Goal: Task Accomplishment & Management: Manage account settings

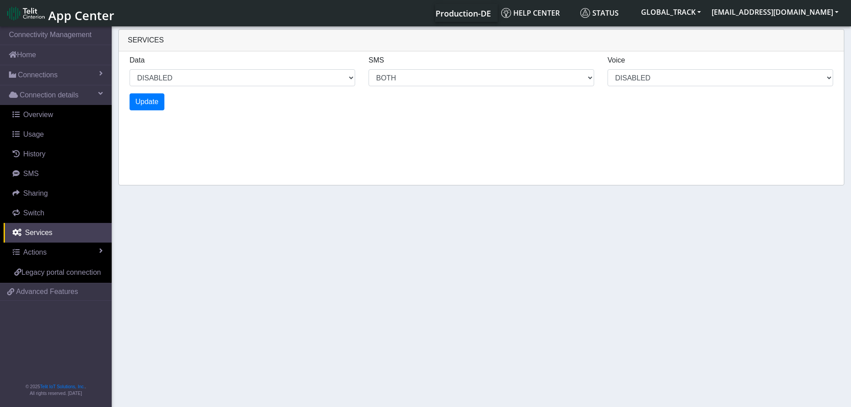
select select "1: 1"
select select "2: 6"
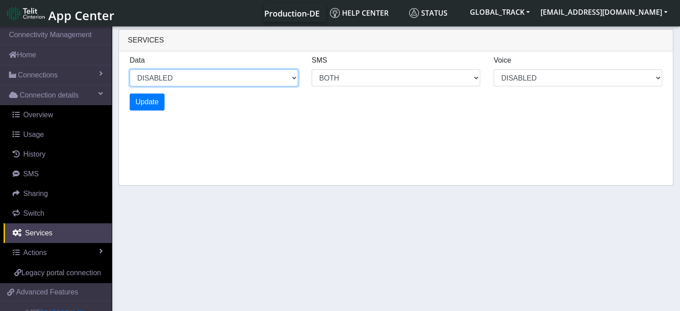
click at [290, 75] on select "ENABLED DISABLED" at bounding box center [214, 77] width 168 height 17
click at [130, 69] on select "ENABLED DISABLED" at bounding box center [214, 77] width 168 height 17
select select "2: 0"
select select "6: 6"
select select "1: 0"
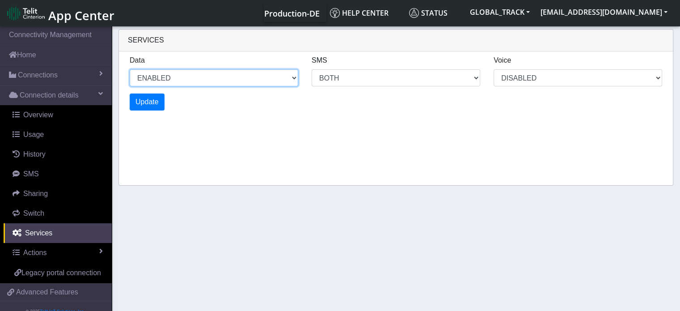
click at [199, 77] on select "ENABLED DISABLED" at bounding box center [214, 77] width 168 height 17
click at [130, 69] on select "ENABLED DISABLED" at bounding box center [214, 77] width 168 height 17
select select "5: 1"
select select "10: 6"
select select "2: 0"
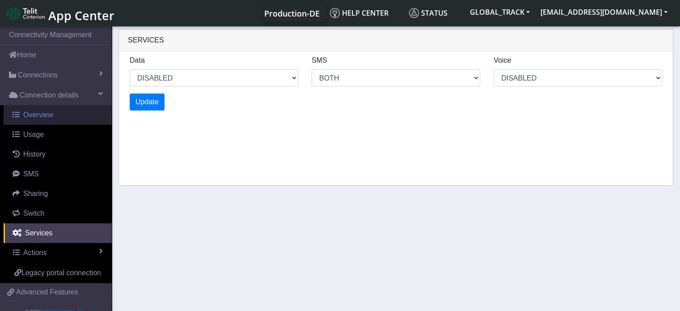
click at [66, 116] on link "Overview" at bounding box center [58, 115] width 108 height 20
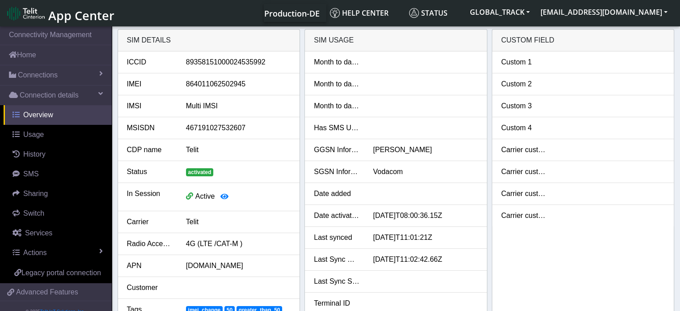
click at [66, 116] on link "Overview" at bounding box center [58, 115] width 108 height 20
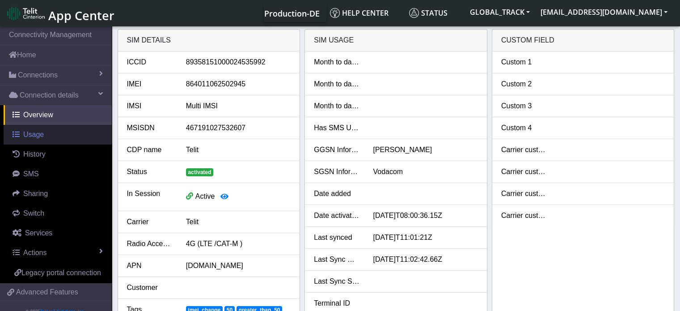
click at [52, 137] on link "Usage" at bounding box center [58, 135] width 108 height 20
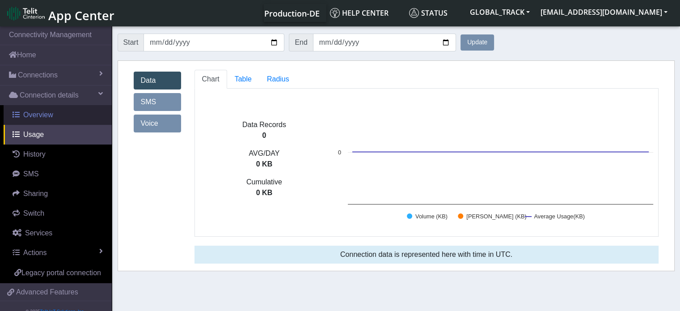
click at [49, 114] on span "Overview" at bounding box center [38, 115] width 30 height 8
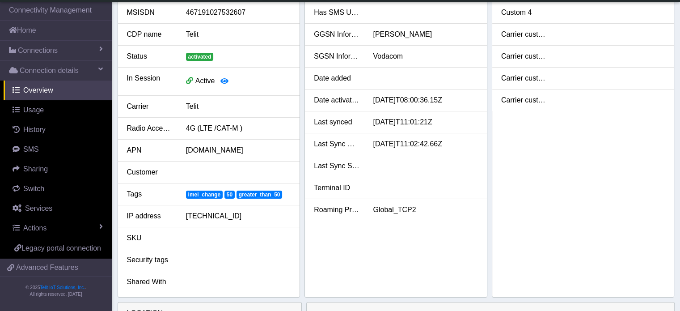
scroll to position [89, 0]
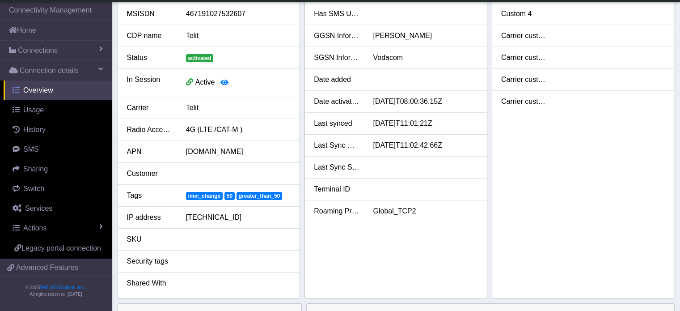
click at [52, 87] on link "Overview" at bounding box center [58, 90] width 108 height 20
click at [67, 55] on link "Connections" at bounding box center [56, 51] width 112 height 20
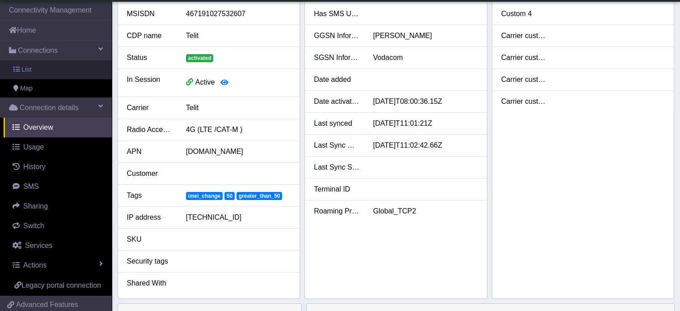
click at [62, 72] on link "List" at bounding box center [56, 69] width 112 height 19
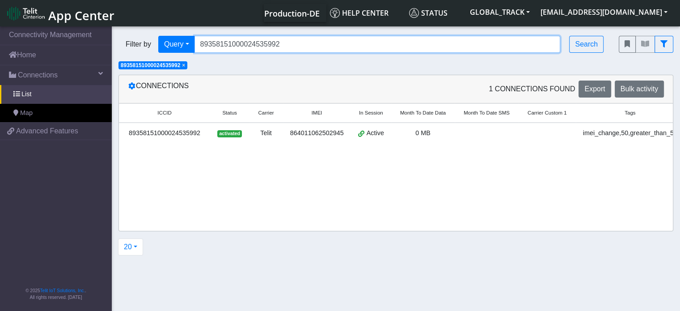
drag, startPoint x: 299, startPoint y: 44, endPoint x: 140, endPoint y: 53, distance: 159.3
click at [140, 53] on div "Filter by Query Query In Session Not connected Tags Country Operator 8935815100…" at bounding box center [362, 44] width 500 height 30
drag, startPoint x: 218, startPoint y: 46, endPoint x: 214, endPoint y: 63, distance: 16.9
click at [218, 46] on input "Search..." at bounding box center [377, 44] width 366 height 17
paste input "864011062511391"
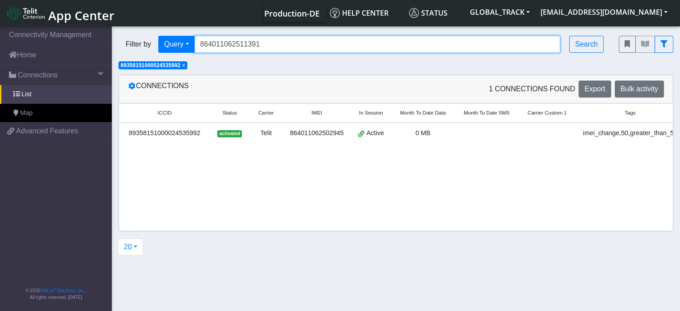
type input "864011062511391"
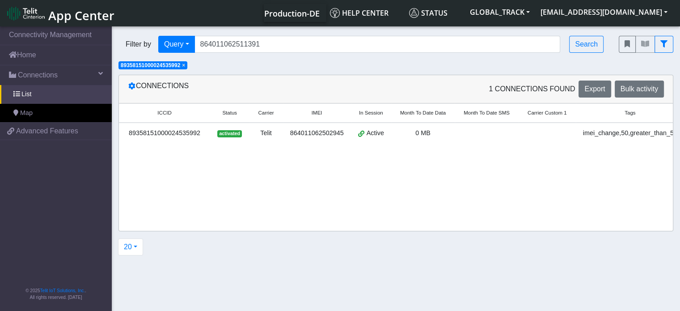
click at [185, 68] on span "×" at bounding box center [183, 65] width 3 height 6
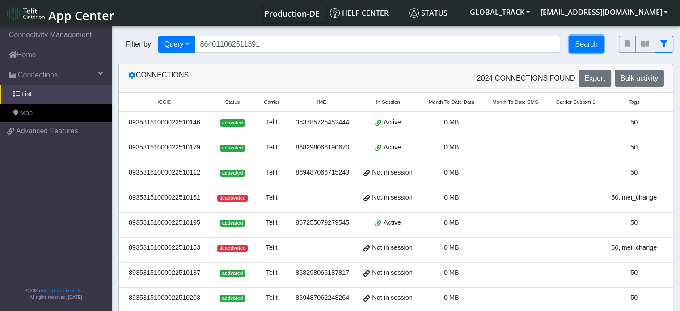
click at [578, 46] on button "Search" at bounding box center [586, 44] width 34 height 17
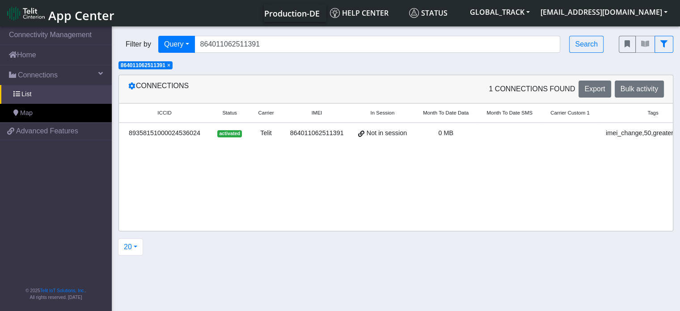
click at [609, 134] on div "imei_change,50,greater_than_50" at bounding box center [653, 133] width 98 height 10
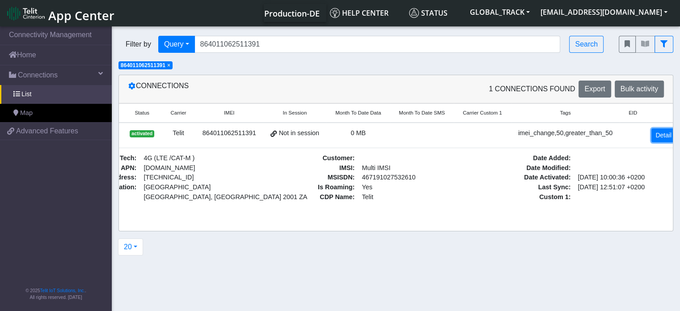
click at [653, 138] on link "Detail" at bounding box center [663, 135] width 24 height 14
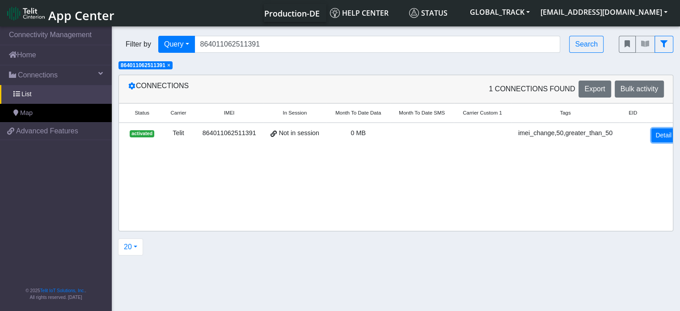
scroll to position [0, 86]
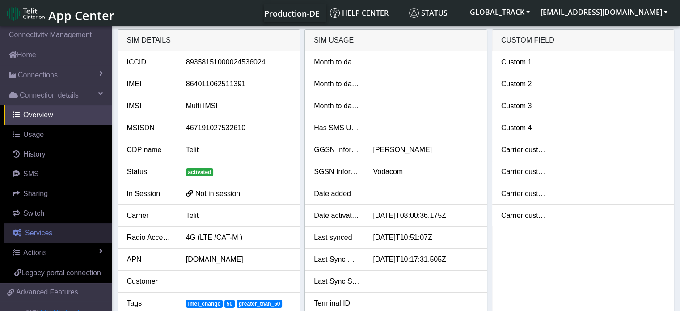
click at [57, 227] on link "Services" at bounding box center [58, 233] width 108 height 20
select select "1: 1"
select select "2: 6"
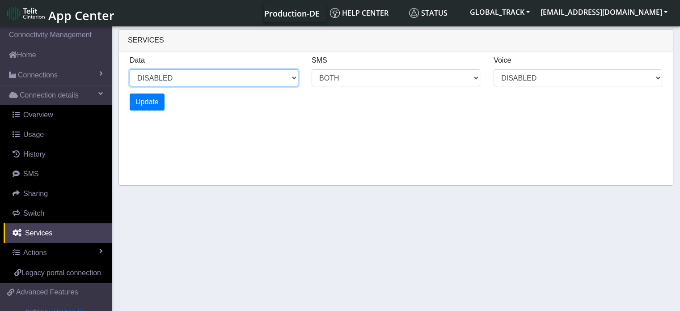
click at [194, 72] on select "ENABLED DISABLED" at bounding box center [214, 77] width 168 height 17
click at [130, 69] on select "ENABLED DISABLED" at bounding box center [214, 77] width 168 height 17
select select "2: 0"
select select "6: 6"
select select "1: 0"
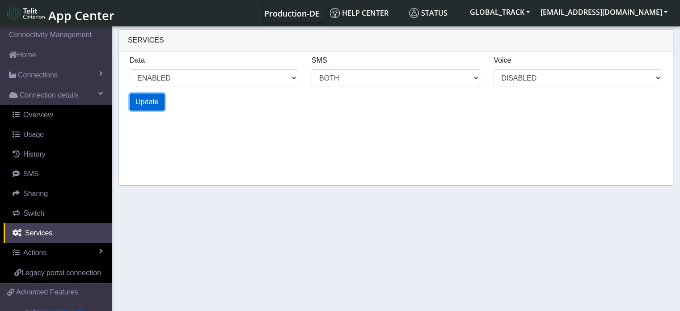
click at [153, 102] on span "Update" at bounding box center [146, 102] width 23 height 8
select select "6: 0"
select select "14: 6"
select select "3: 0"
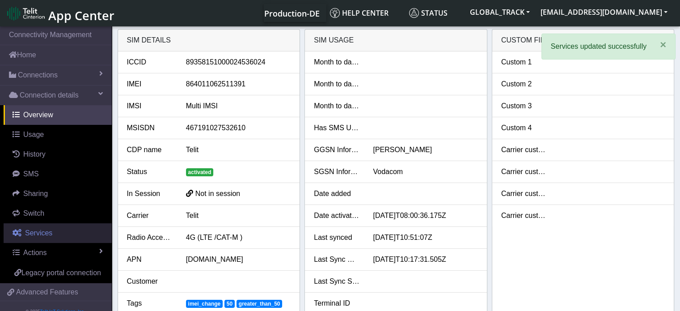
drag, startPoint x: 59, startPoint y: 229, endPoint x: 65, endPoint y: 228, distance: 6.3
click at [59, 229] on link "Services" at bounding box center [58, 233] width 108 height 20
select select "2: 6"
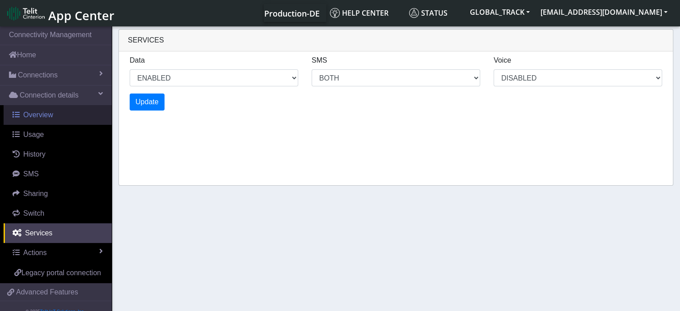
click at [66, 113] on link "Overview" at bounding box center [58, 115] width 108 height 20
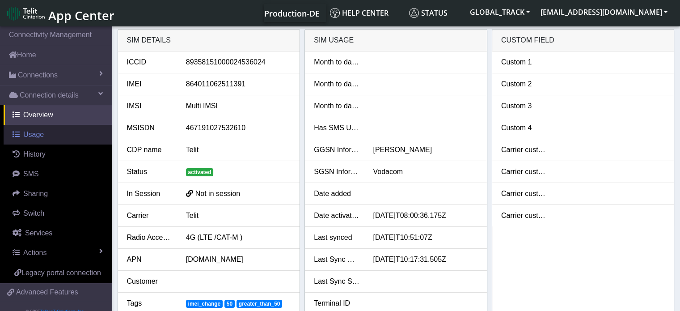
click at [48, 135] on link "Usage" at bounding box center [58, 135] width 108 height 20
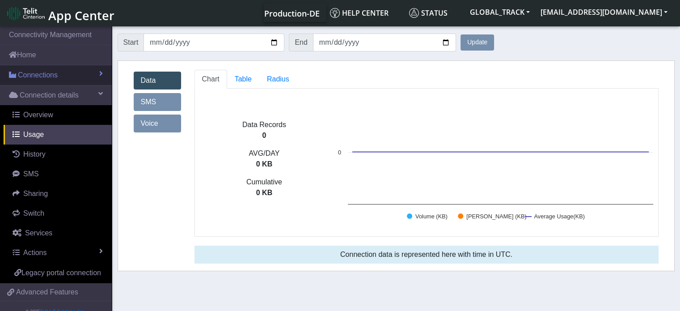
click at [59, 75] on link "Connections" at bounding box center [56, 75] width 112 height 20
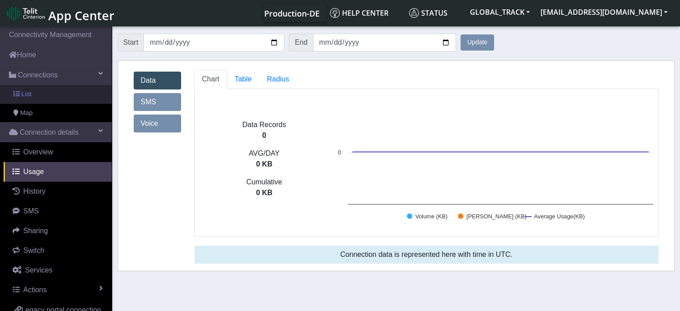
click at [59, 99] on link "List" at bounding box center [56, 94] width 112 height 19
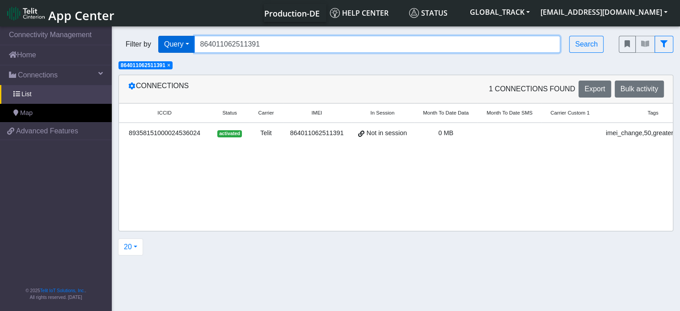
drag, startPoint x: 255, startPoint y: 45, endPoint x: 161, endPoint y: 42, distance: 93.5
click at [161, 42] on div "Filter by Query Query In Session Not connected Tags Country Operator 8640110625…" at bounding box center [361, 44] width 487 height 17
paste input "3470"
type input "864011062513470"
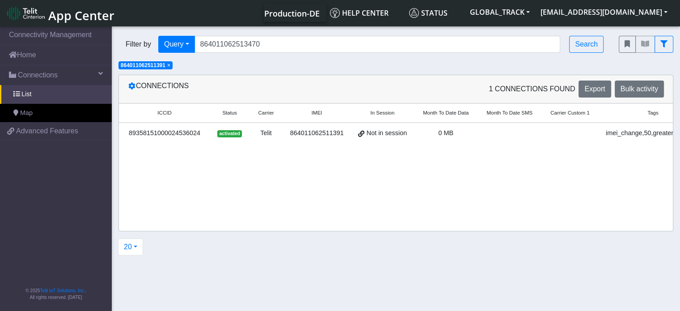
click at [170, 66] on span "×" at bounding box center [168, 65] width 3 height 6
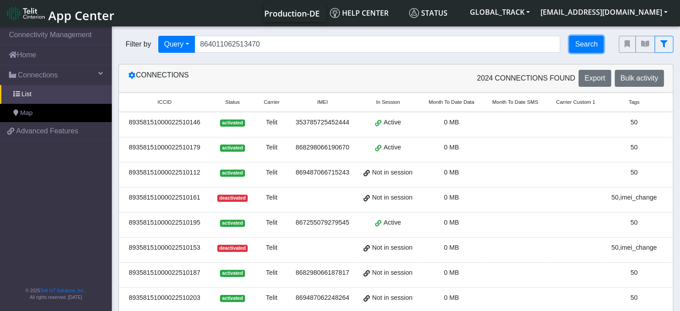
click at [577, 42] on button "Search" at bounding box center [586, 44] width 34 height 17
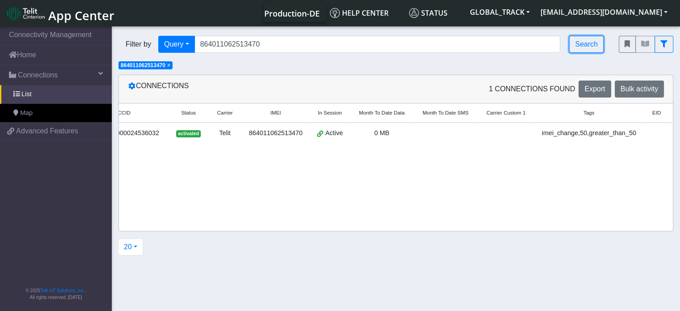
scroll to position [0, 64]
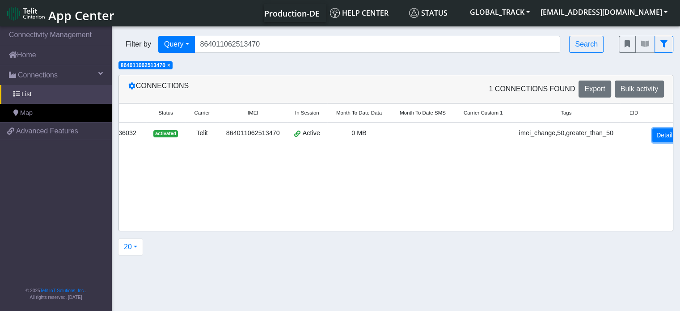
click at [661, 133] on link "Detail" at bounding box center [664, 135] width 24 height 14
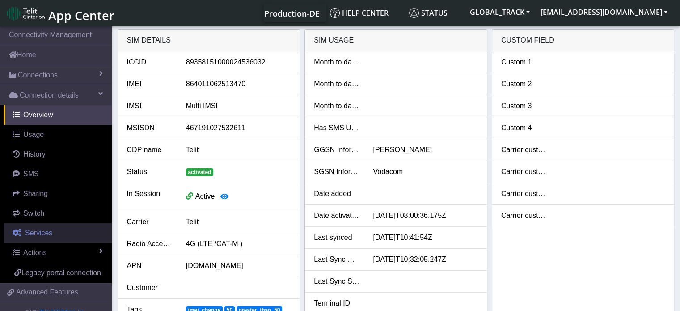
click at [53, 238] on link "Services" at bounding box center [58, 233] width 108 height 20
select select "1: 1"
select select "2: 6"
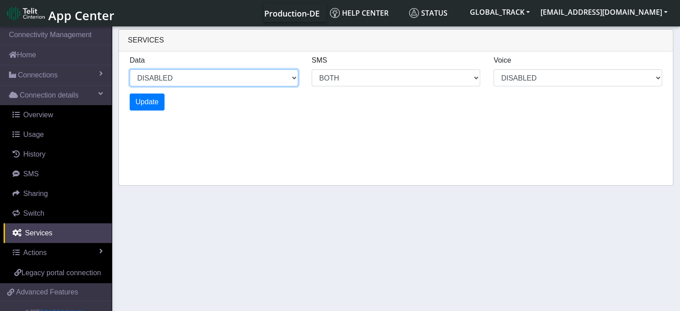
click at [182, 77] on select "ENABLED DISABLED" at bounding box center [214, 77] width 168 height 17
click at [130, 69] on select "ENABLED DISABLED" at bounding box center [214, 77] width 168 height 17
select select "2: 0"
select select "6: 6"
select select "1: 0"
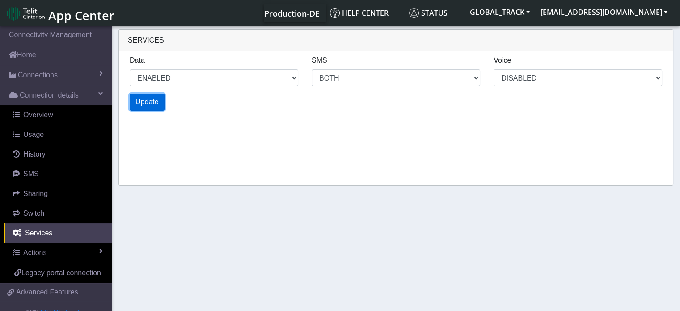
click at [160, 102] on button "Update" at bounding box center [147, 101] width 35 height 17
select select "6: 0"
select select "14: 6"
select select "3: 0"
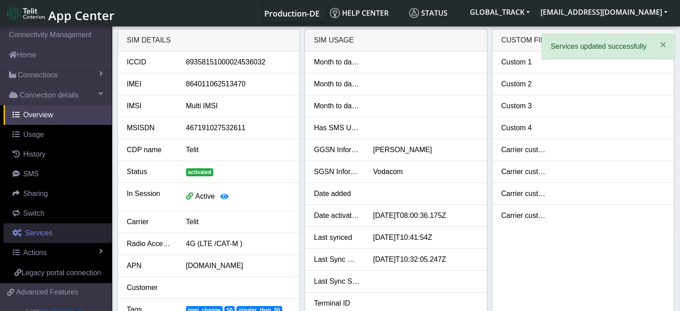
click at [46, 238] on link "Services" at bounding box center [58, 233] width 108 height 20
select select "2: 6"
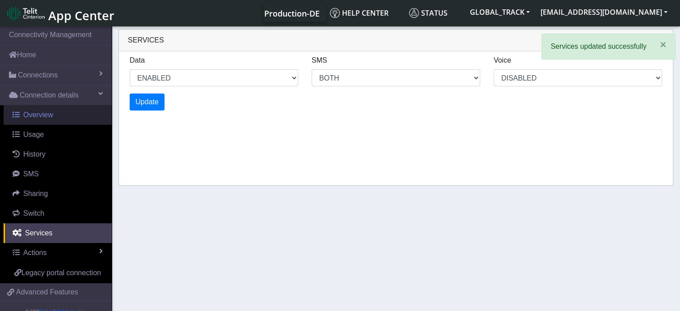
click at [45, 116] on span "Overview" at bounding box center [38, 115] width 30 height 8
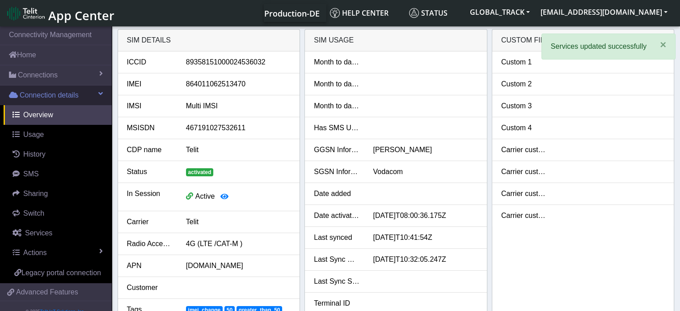
click at [56, 97] on span "Connection details" at bounding box center [49, 95] width 59 height 11
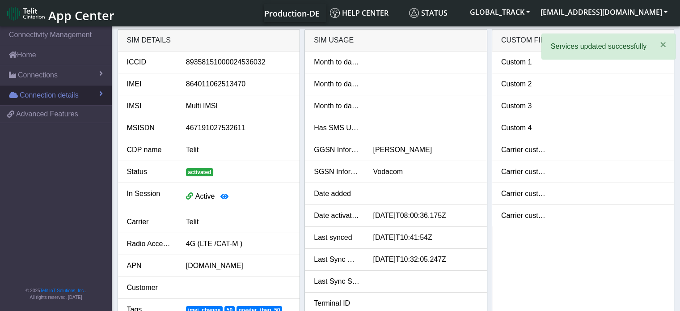
click at [57, 95] on span "Connection details" at bounding box center [49, 95] width 59 height 11
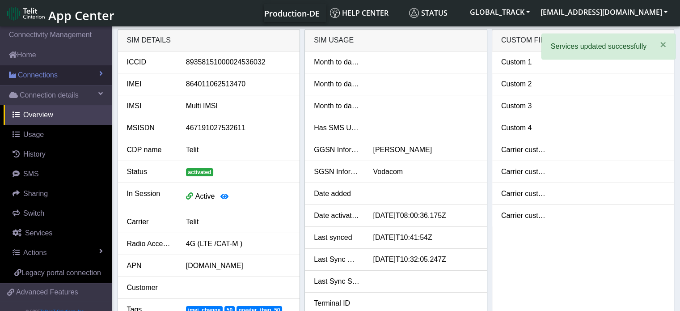
click at [57, 80] on link "Connections" at bounding box center [56, 75] width 112 height 20
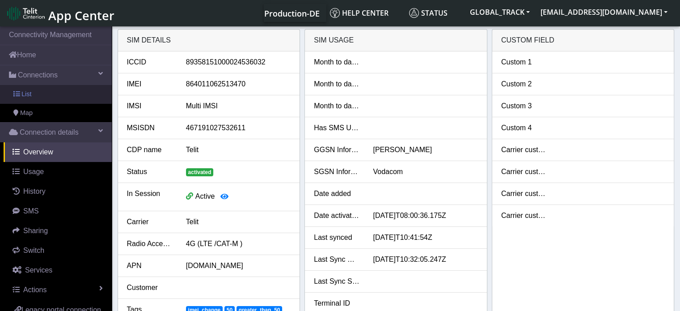
click at [56, 97] on link "List" at bounding box center [56, 94] width 112 height 19
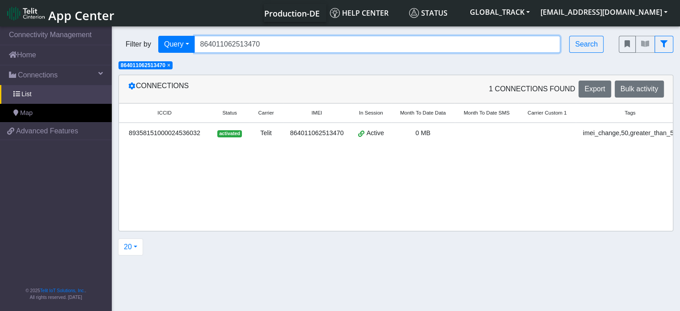
drag, startPoint x: 273, startPoint y: 46, endPoint x: 197, endPoint y: 44, distance: 76.4
click at [197, 44] on input "864011062513470" at bounding box center [377, 44] width 366 height 17
paste input "02945"
type input "864011062502945"
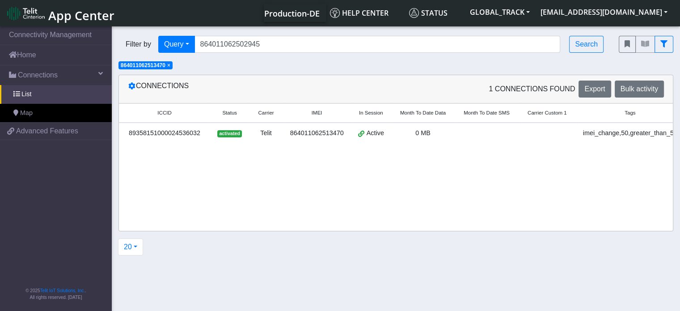
click at [170, 63] on span "×" at bounding box center [168, 65] width 3 height 6
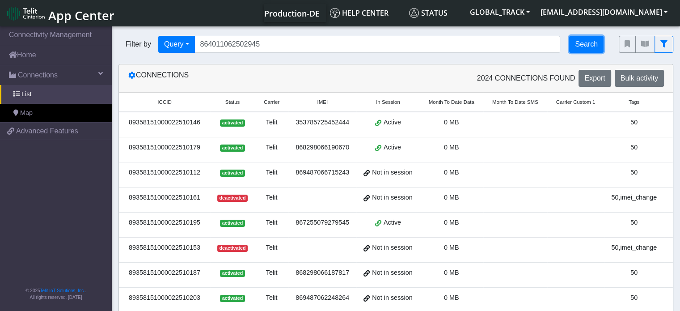
click at [583, 39] on button "Search" at bounding box center [586, 44] width 34 height 17
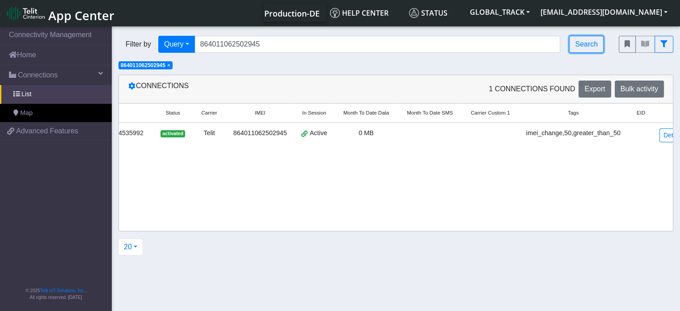
scroll to position [0, 64]
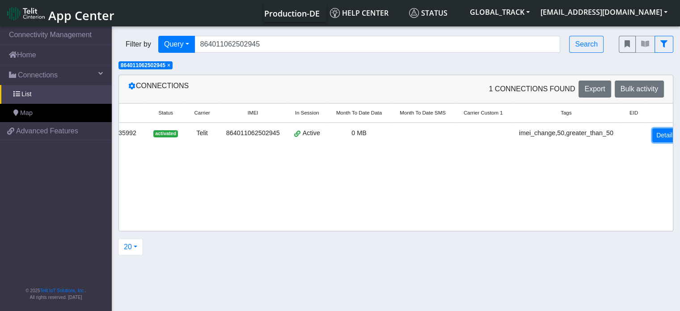
click at [653, 132] on link "Detail" at bounding box center [664, 135] width 24 height 14
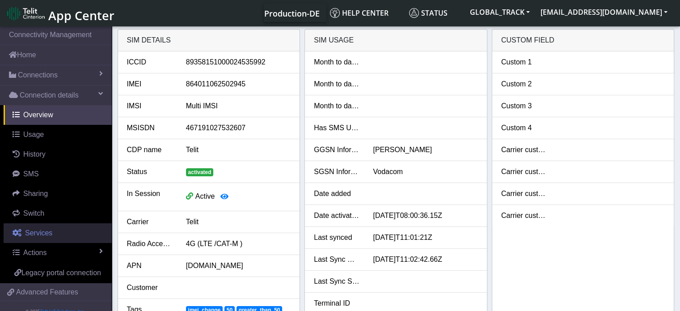
click at [56, 235] on link "Services" at bounding box center [58, 233] width 108 height 20
select select "1: 1"
select select "2: 6"
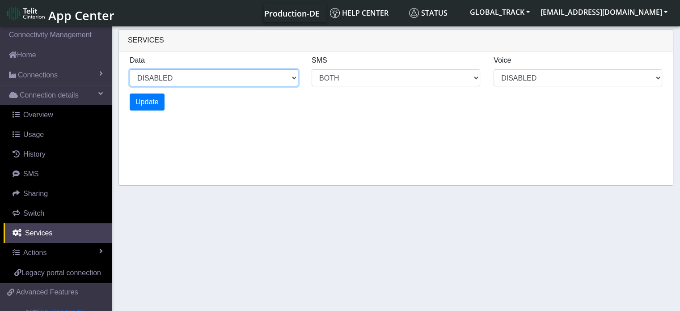
click at [186, 81] on select "ENABLED DISABLED" at bounding box center [214, 77] width 168 height 17
click at [130, 69] on select "ENABLED DISABLED" at bounding box center [214, 77] width 168 height 17
select select "2: 0"
select select "6: 6"
select select "1: 0"
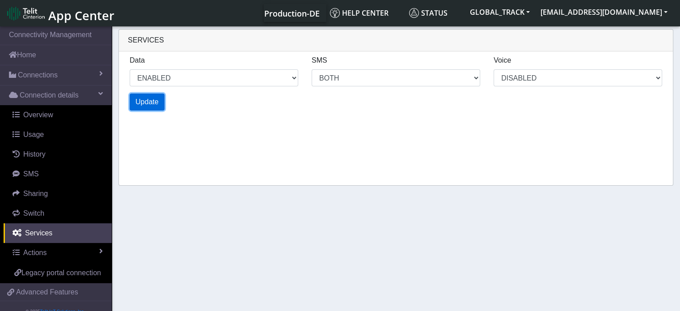
click at [141, 100] on span "Update" at bounding box center [146, 102] width 23 height 8
select select "6: 0"
select select "14: 6"
select select "3: 0"
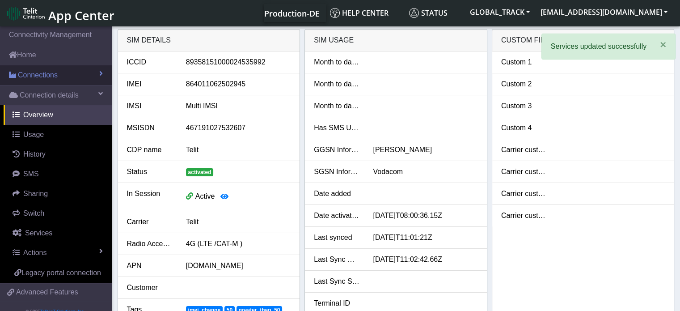
click at [79, 78] on link "Connections" at bounding box center [56, 75] width 112 height 20
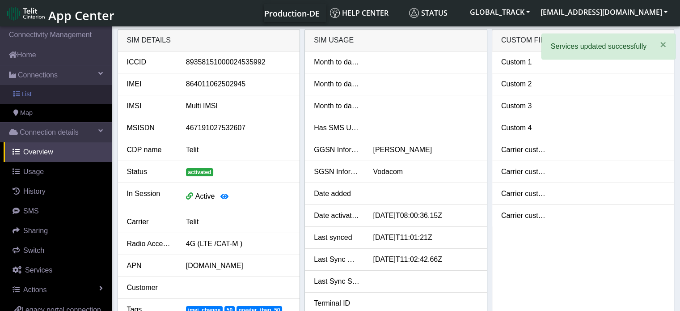
click at [71, 100] on link "List" at bounding box center [56, 94] width 112 height 19
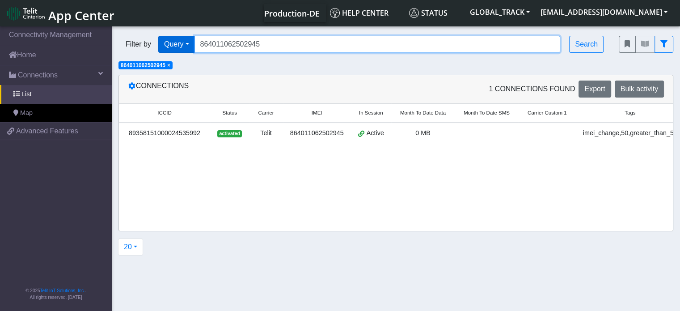
drag, startPoint x: 274, startPoint y: 47, endPoint x: 173, endPoint y: 49, distance: 101.0
click at [175, 48] on div "Filter by Query Query In Session Not connected Tags Country Operator 8640110625…" at bounding box center [361, 44] width 487 height 17
click at [266, 44] on input "Search..." at bounding box center [377, 44] width 366 height 17
paste input "864011062503018"
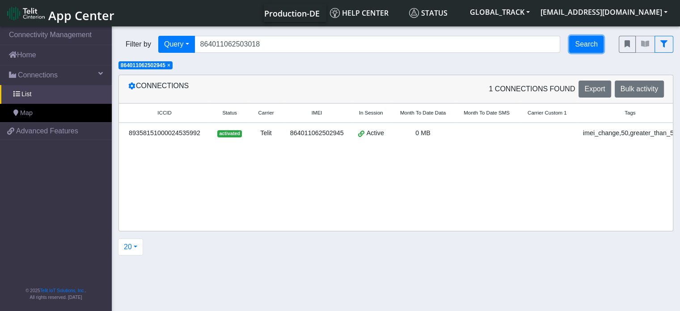
click at [588, 41] on button "Search" at bounding box center [586, 44] width 34 height 17
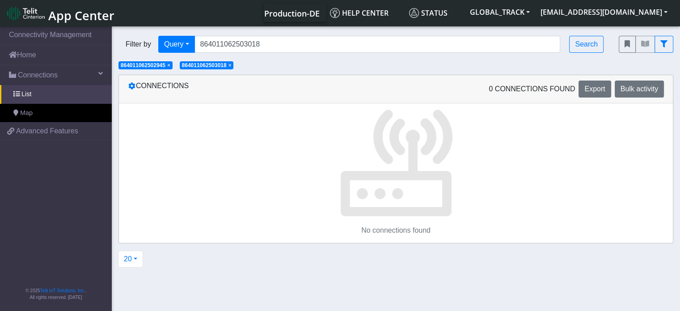
click at [172, 66] on span "× 864011062502945" at bounding box center [145, 65] width 54 height 8
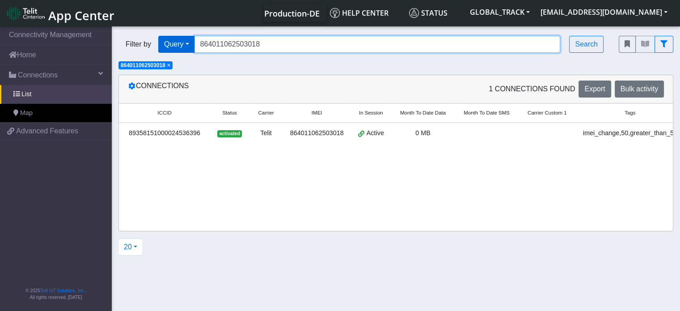
drag, startPoint x: 284, startPoint y: 42, endPoint x: 168, endPoint y: 49, distance: 116.4
click at [168, 49] on div "Filter by Query Query In Session Not connected Tags Country Operator 8640110625…" at bounding box center [361, 44] width 487 height 17
paste input "2945"
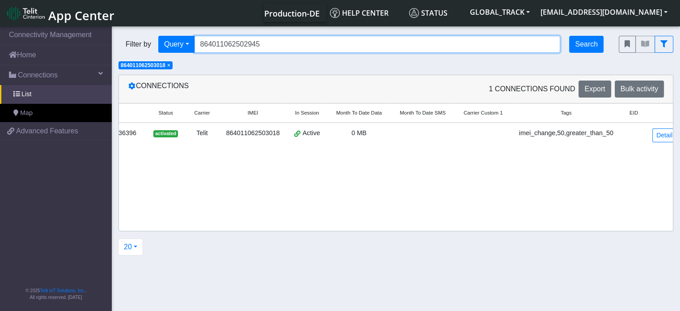
type input "864011062502945"
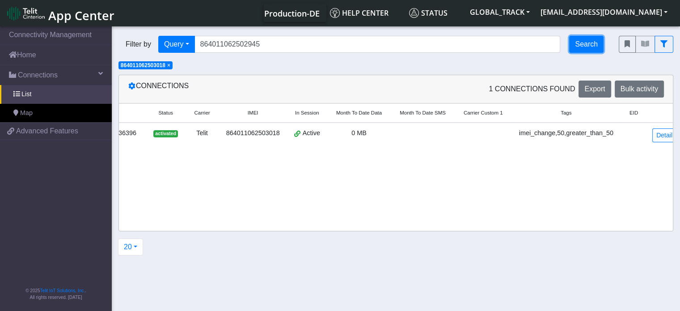
click at [597, 48] on button "Search" at bounding box center [586, 44] width 34 height 17
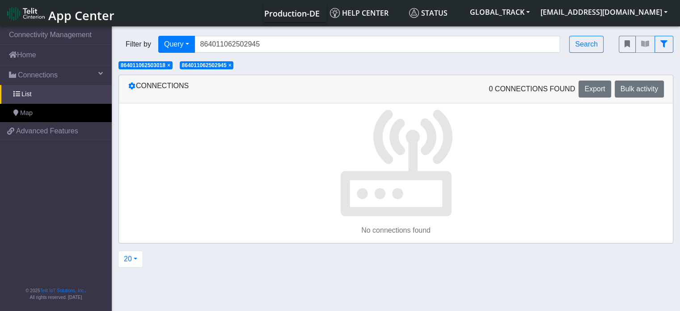
click at [170, 67] on span "×" at bounding box center [168, 65] width 3 height 6
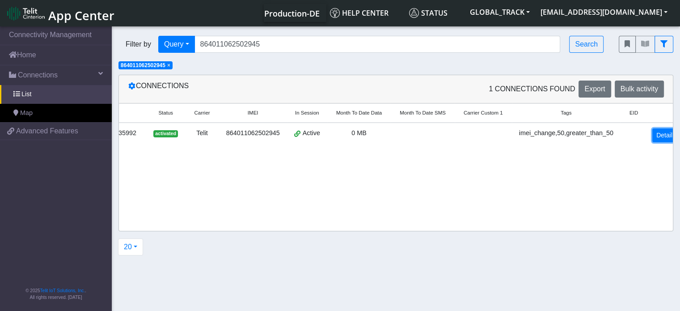
click at [652, 133] on link "Detail" at bounding box center [664, 135] width 24 height 14
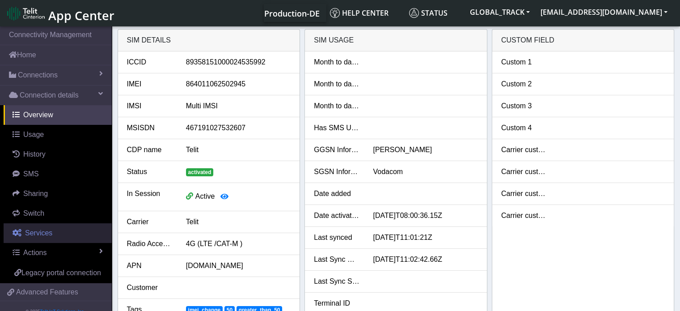
click at [54, 235] on link "Services" at bounding box center [58, 233] width 108 height 20
select select "2: 6"
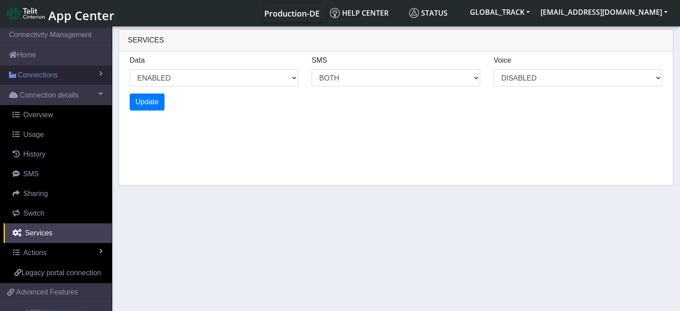
click at [59, 79] on link "Connections" at bounding box center [56, 75] width 112 height 20
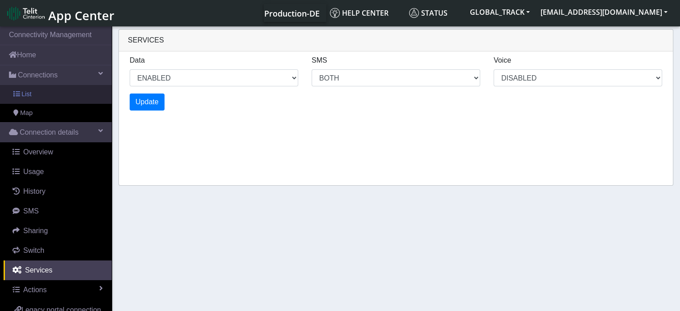
click at [50, 98] on link "List" at bounding box center [56, 94] width 112 height 19
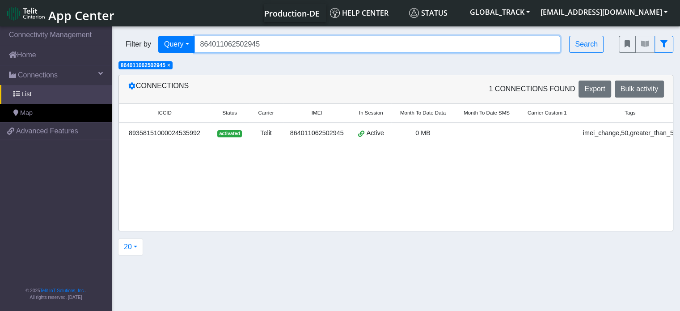
drag, startPoint x: 247, startPoint y: 46, endPoint x: 129, endPoint y: 54, distance: 118.7
click at [129, 54] on div "Filter by Query Query In Session Not connected Tags Country Operator 8640110625…" at bounding box center [362, 44] width 500 height 30
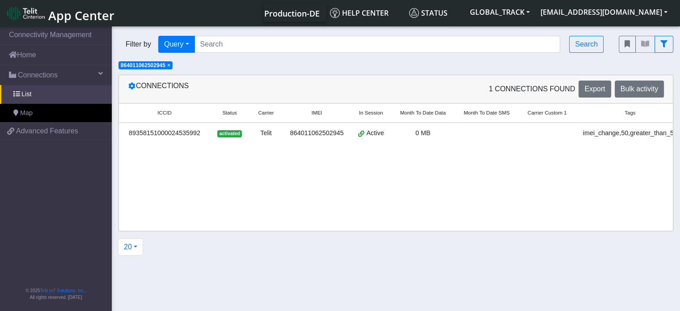
click at [170, 67] on span "×" at bounding box center [168, 65] width 3 height 6
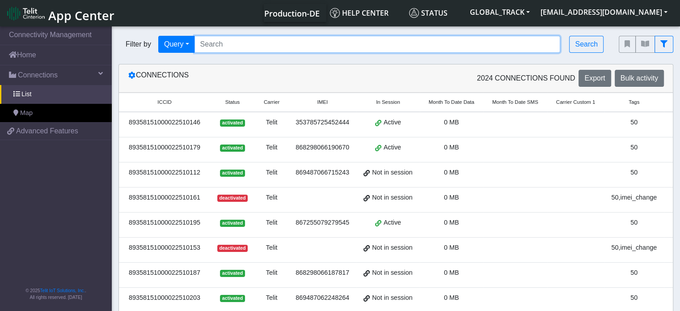
drag, startPoint x: 242, startPoint y: 44, endPoint x: 180, endPoint y: 54, distance: 62.8
click at [180, 54] on div "Filter by Query Query In Session Not connected Tags Country Operator Search" at bounding box center [362, 44] width 500 height 30
paste input "864011062503018"
type input "864011062503018"
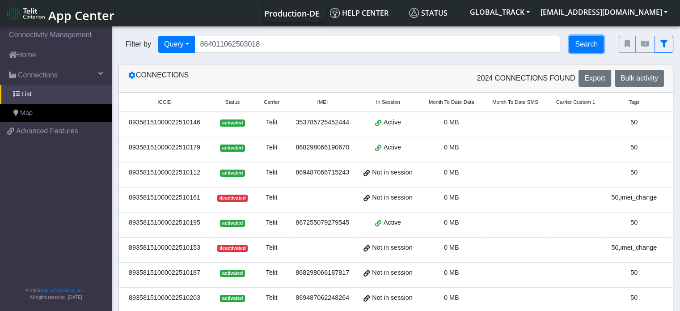
click at [595, 42] on button "Search" at bounding box center [586, 44] width 34 height 17
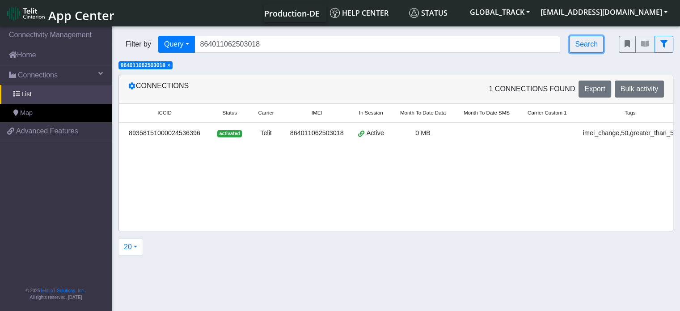
scroll to position [0, 64]
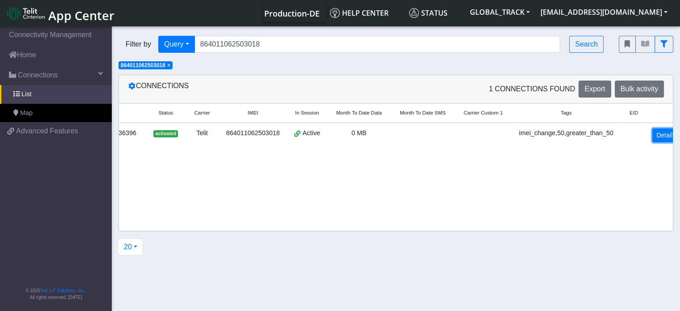
click at [652, 137] on link "Detail" at bounding box center [664, 135] width 24 height 14
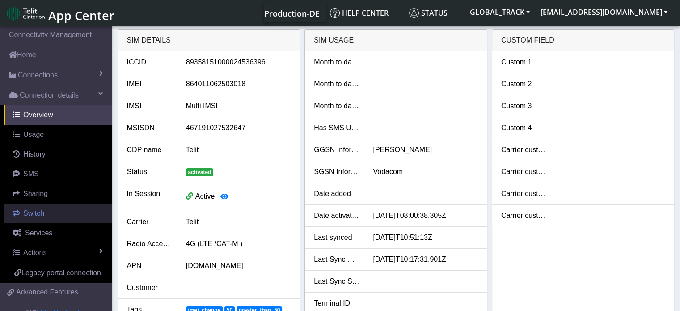
click at [54, 219] on link "Switch" at bounding box center [58, 213] width 108 height 20
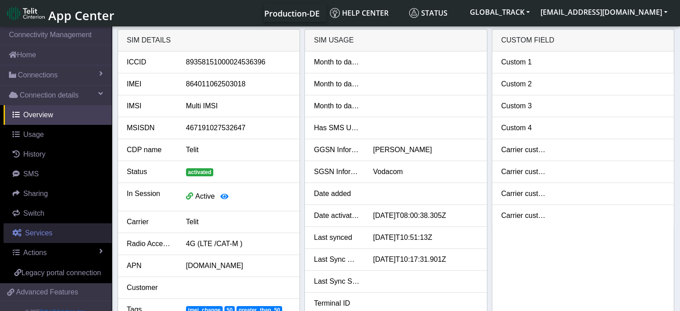
click at [59, 231] on link "Services" at bounding box center [58, 233] width 108 height 20
select select "1: 1"
select select "2: 6"
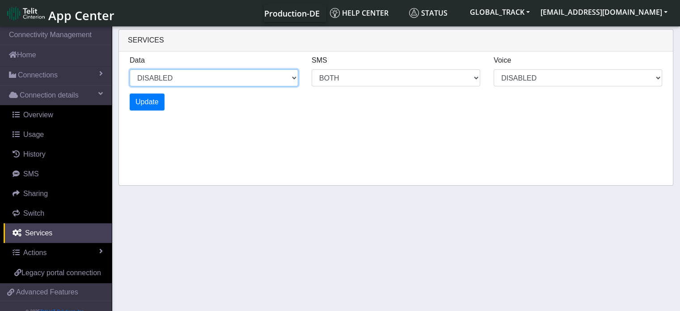
drag, startPoint x: 203, startPoint y: 77, endPoint x: 199, endPoint y: 81, distance: 5.7
click at [203, 76] on select "ENABLED DISABLED" at bounding box center [214, 77] width 168 height 17
click at [130, 69] on select "ENABLED DISABLED" at bounding box center [214, 77] width 168 height 17
select select "2: 0"
select select "6: 6"
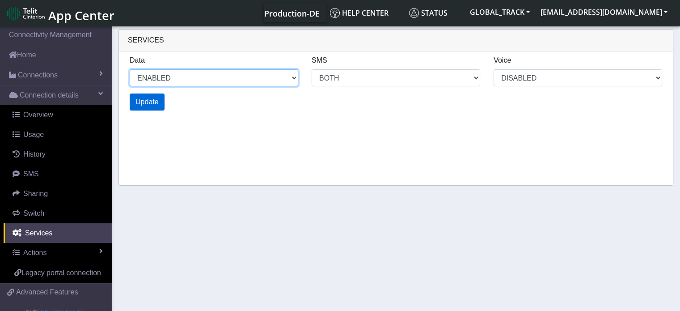
select select "1: 0"
select select "4: 0"
select select "10: 6"
select select "2: 0"
click at [149, 107] on button "Update" at bounding box center [147, 101] width 35 height 17
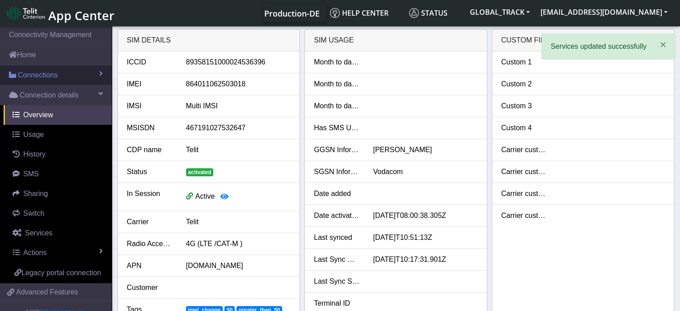
click at [51, 79] on span "Connections" at bounding box center [38, 75] width 40 height 11
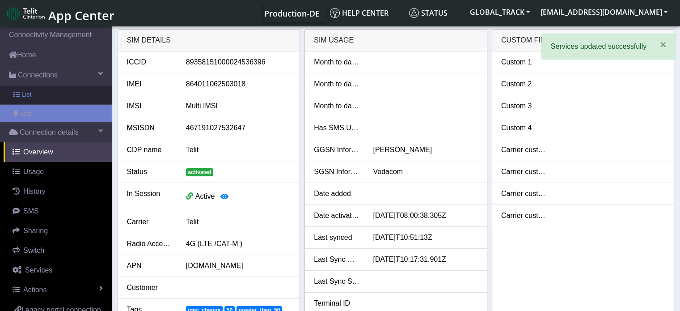
click at [54, 97] on link "List" at bounding box center [56, 94] width 112 height 19
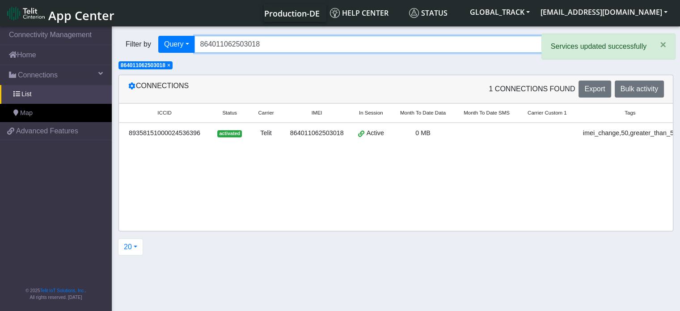
drag, startPoint x: 273, startPoint y: 48, endPoint x: 152, endPoint y: 59, distance: 121.2
click at [152, 59] on div "Filter by Query Query In Session Not connected Tags Country Operator 8640110625…" at bounding box center [396, 49] width 568 height 41
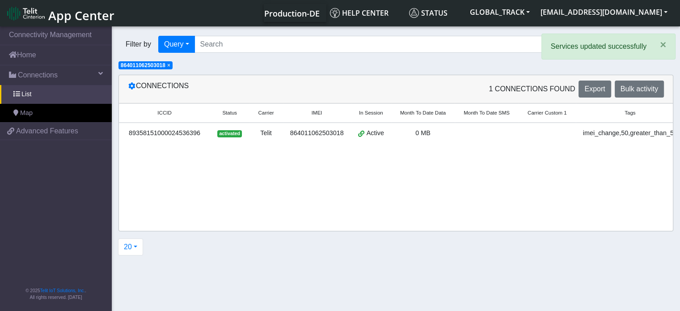
click at [170, 67] on span "×" at bounding box center [168, 65] width 3 height 6
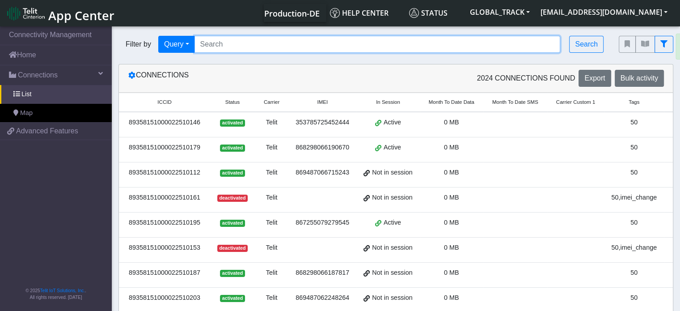
click at [247, 46] on input "Search..." at bounding box center [377, 44] width 366 height 17
paste input "864011062513215"
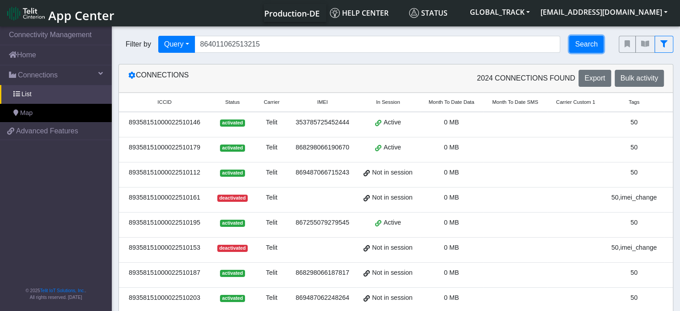
click at [593, 42] on button "Search" at bounding box center [586, 44] width 34 height 17
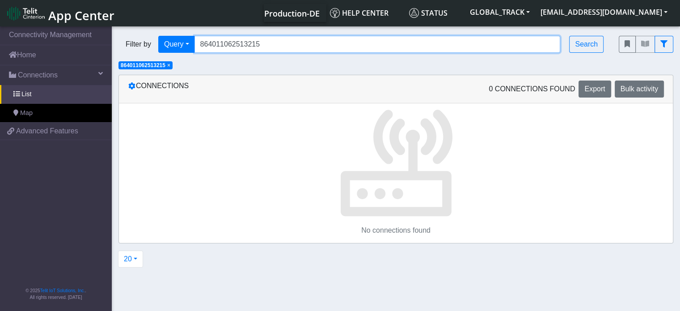
drag, startPoint x: 272, startPoint y: 46, endPoint x: 184, endPoint y: 53, distance: 87.9
click at [184, 53] on div "Filter by Query Query Not connected Tags Country Operator 864011062513215 Search" at bounding box center [362, 44] width 500 height 30
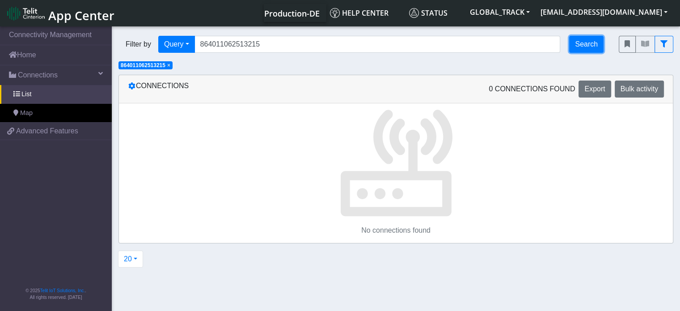
click at [584, 45] on button "Search" at bounding box center [586, 44] width 34 height 17
click at [170, 67] on span "×" at bounding box center [168, 65] width 3 height 6
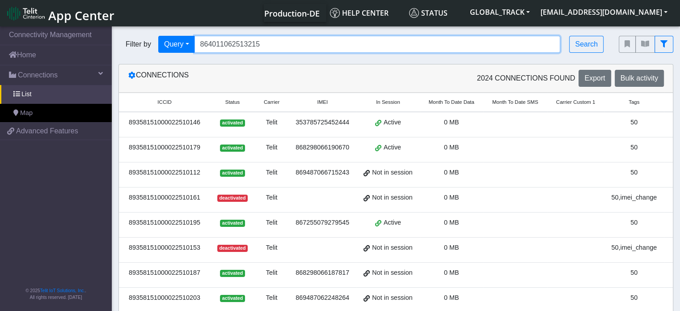
click at [273, 46] on input "864011062513215" at bounding box center [377, 44] width 366 height 17
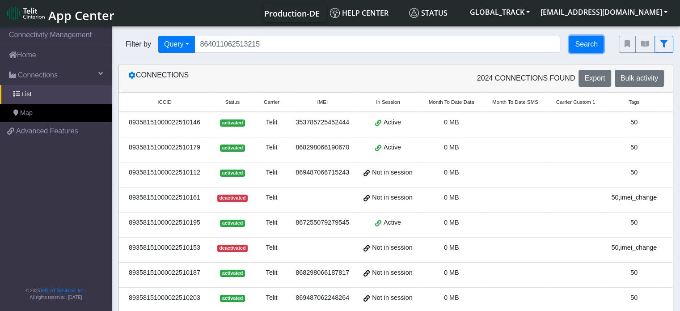
click at [589, 46] on button "Search" at bounding box center [586, 44] width 34 height 17
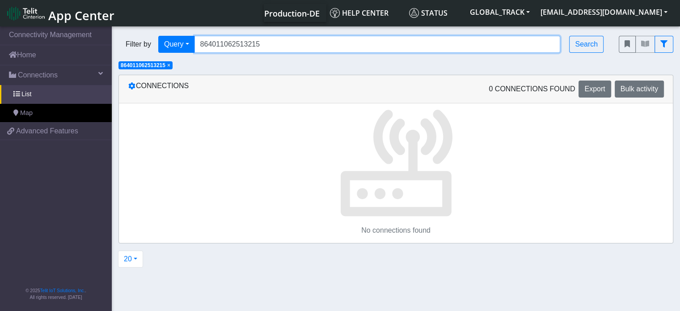
click at [521, 41] on input "864011062513215" at bounding box center [377, 44] width 366 height 17
drag, startPoint x: 270, startPoint y: 41, endPoint x: 135, endPoint y: 41, distance: 135.4
click at [135, 41] on div "Filter by Query Query Not connected Tags Country Operator 864011062513215 Search" at bounding box center [361, 44] width 487 height 17
paste input "1896"
type input "864011062511896"
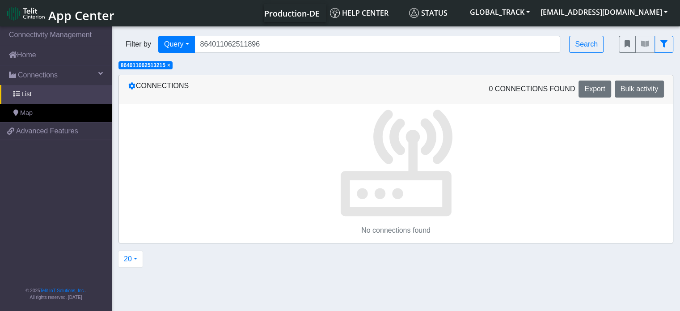
click at [168, 68] on span "× 864011062513215" at bounding box center [145, 65] width 54 height 8
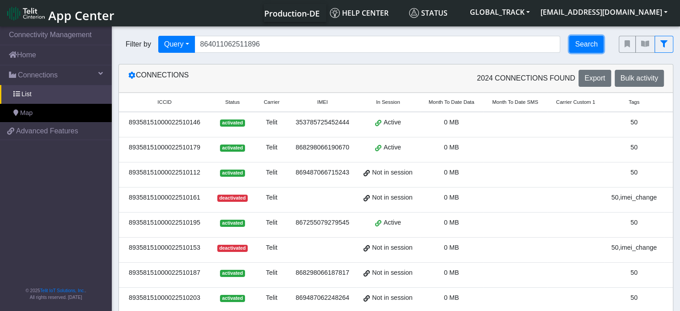
click at [589, 49] on button "Search" at bounding box center [586, 44] width 34 height 17
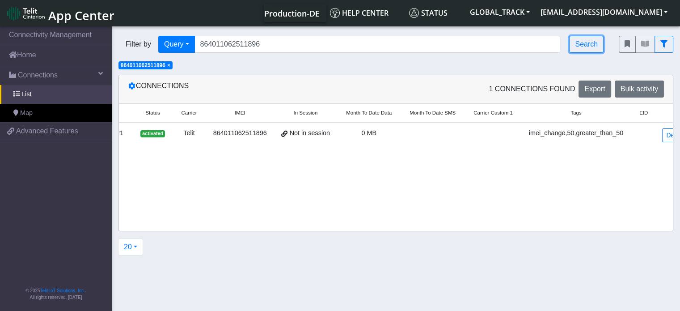
scroll to position [0, 86]
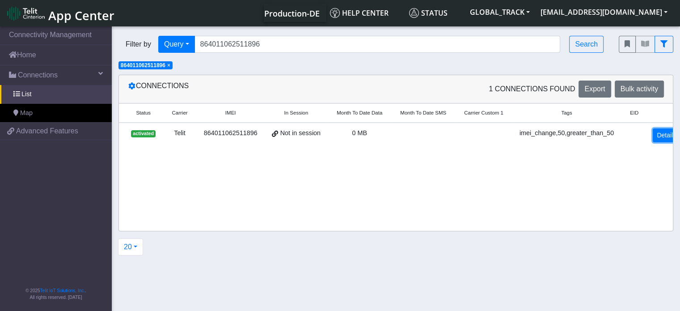
click at [652, 130] on link "Detail" at bounding box center [664, 135] width 24 height 14
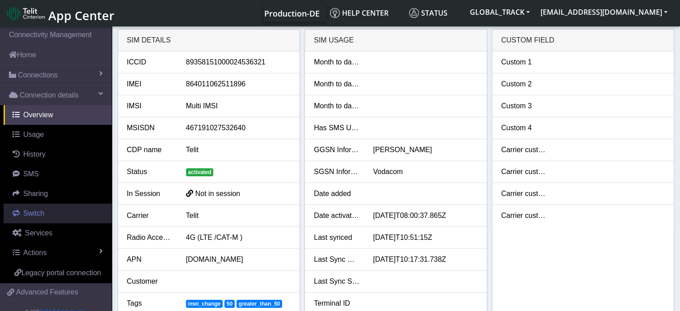
click at [47, 217] on link "Switch" at bounding box center [58, 213] width 108 height 20
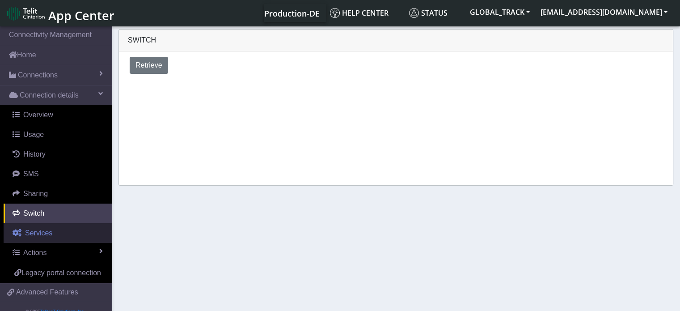
click at [51, 231] on link "Services" at bounding box center [58, 233] width 108 height 20
select select "1: 1"
select select "2: 6"
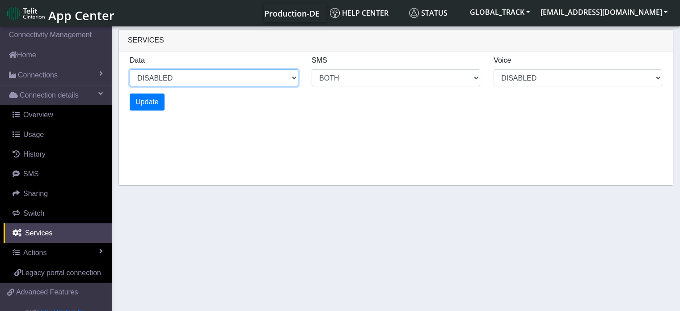
click at [187, 78] on select "ENABLED DISABLED" at bounding box center [214, 77] width 168 height 17
click at [130, 69] on select "ENABLED DISABLED" at bounding box center [214, 77] width 168 height 17
select select "2: 0"
select select "6: 6"
select select "1: 0"
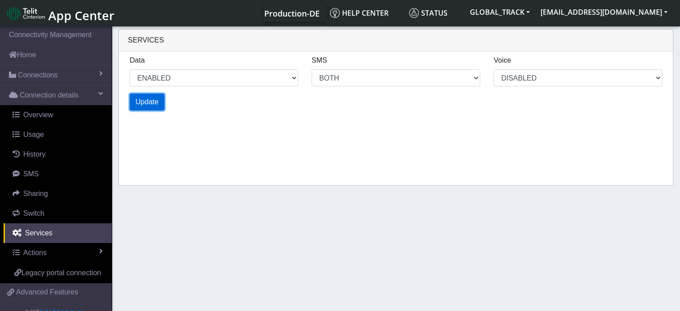
select select "4: 0"
select select "10: 6"
select select "2: 0"
click at [154, 102] on span "Update" at bounding box center [146, 102] width 23 height 8
select select "6: 0"
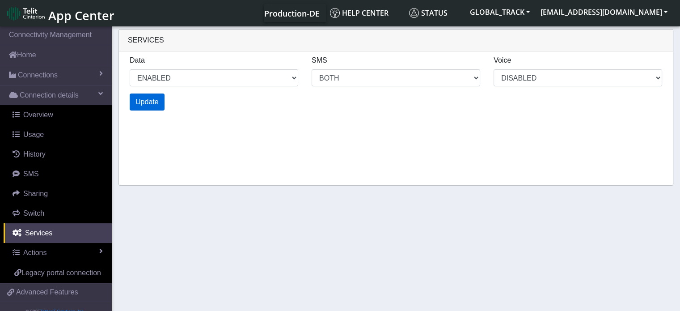
select select "14: 6"
select select "3: 0"
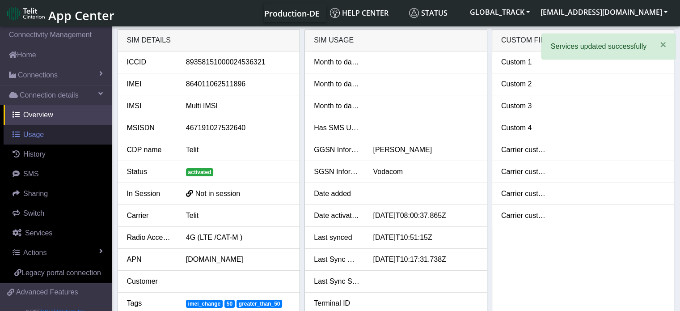
click at [56, 130] on link "Usage" at bounding box center [58, 135] width 108 height 20
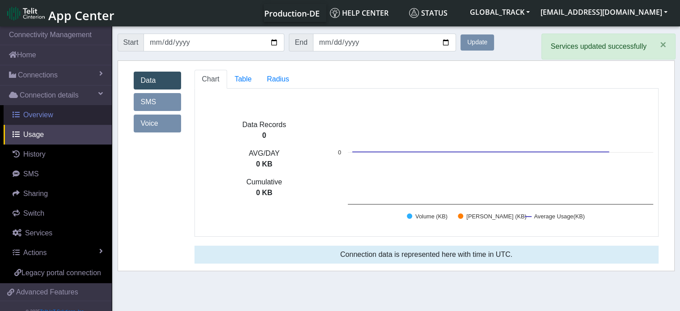
click at [64, 113] on link "Overview" at bounding box center [58, 115] width 108 height 20
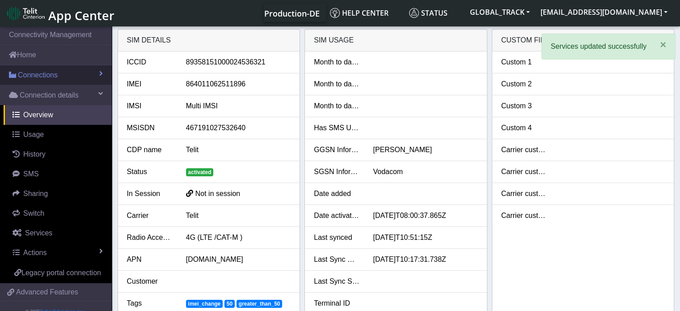
click at [80, 80] on link "Connections" at bounding box center [56, 75] width 112 height 20
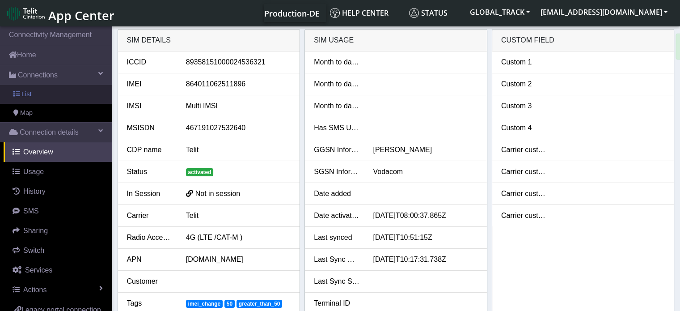
click at [58, 101] on link "List" at bounding box center [56, 94] width 112 height 19
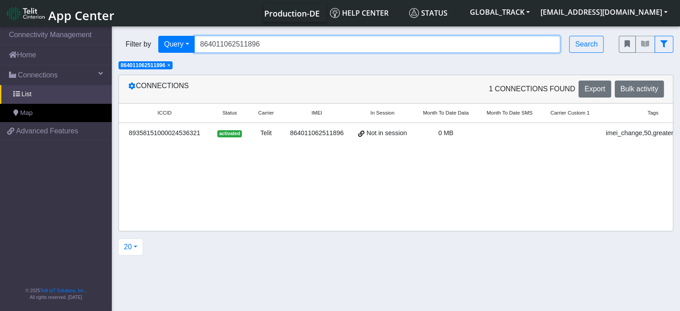
drag, startPoint x: 265, startPoint y: 44, endPoint x: 150, endPoint y: 43, distance: 115.3
click at [150, 43] on div "Filter by Query Query In Session Not connected Tags Country Operator 8640110625…" at bounding box center [361, 44] width 487 height 17
paste input "789"
type input "864011062511789"
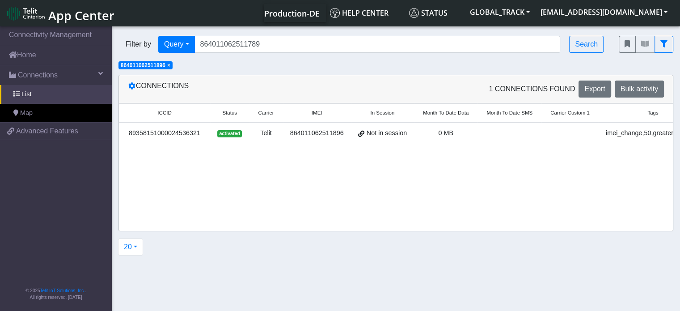
click at [168, 67] on span "× 864011062511896" at bounding box center [145, 65] width 54 height 8
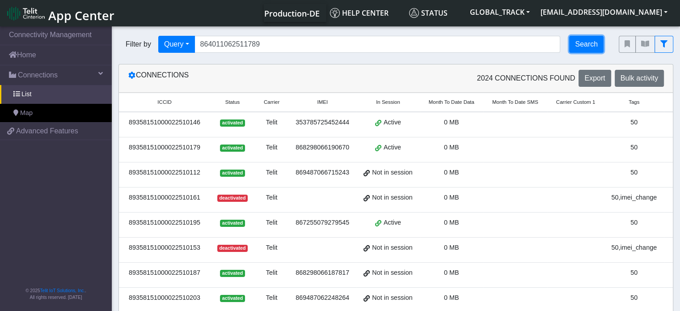
click at [593, 49] on button "Search" at bounding box center [586, 44] width 34 height 17
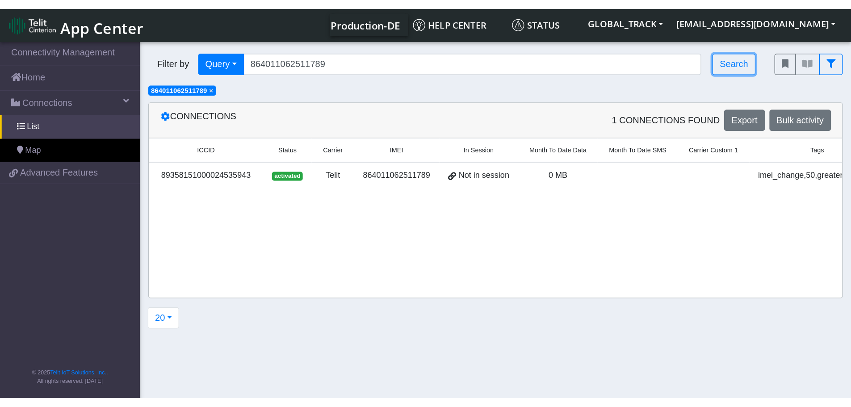
scroll to position [0, 86]
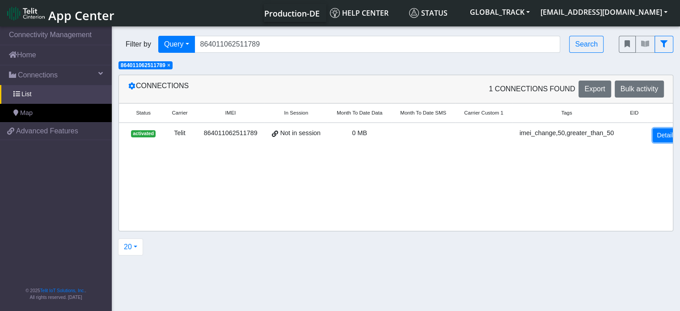
click at [662, 135] on link "Detail" at bounding box center [664, 135] width 24 height 14
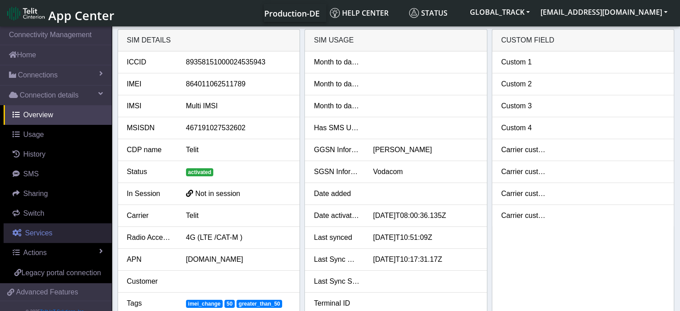
click at [50, 231] on span "Services" at bounding box center [38, 233] width 27 height 8
select select "1: 1"
select select "2: 6"
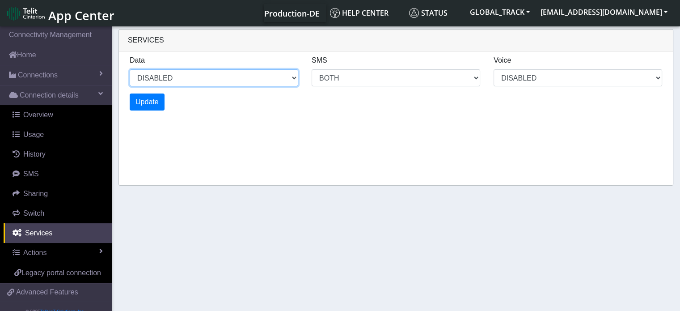
click at [188, 76] on select "ENABLED DISABLED" at bounding box center [214, 77] width 168 height 17
click at [130, 69] on select "ENABLED DISABLED" at bounding box center [214, 77] width 168 height 17
select select "2: 0"
select select "6: 6"
select select "1: 0"
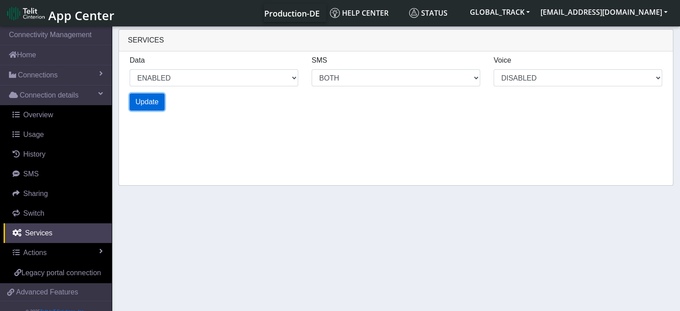
click at [148, 101] on span "Update" at bounding box center [146, 102] width 23 height 8
select select "6: 0"
select select "14: 6"
select select "3: 0"
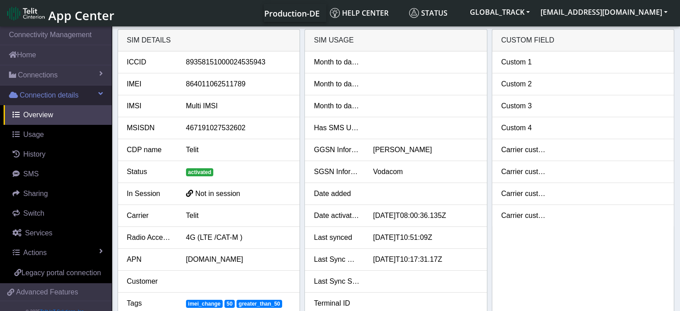
drag, startPoint x: 63, startPoint y: 98, endPoint x: 63, endPoint y: 86, distance: 12.5
click at [63, 98] on span "Connection details" at bounding box center [49, 95] width 59 height 11
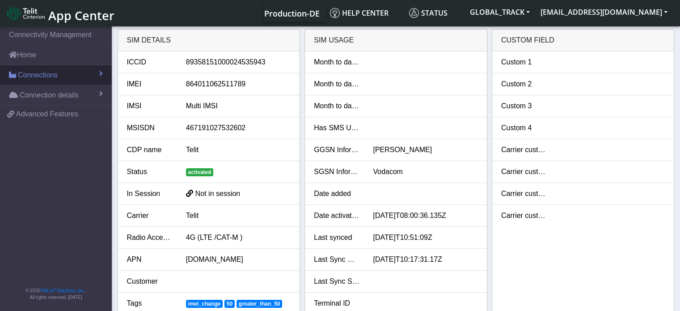
click at [63, 78] on link "Connections" at bounding box center [56, 75] width 112 height 20
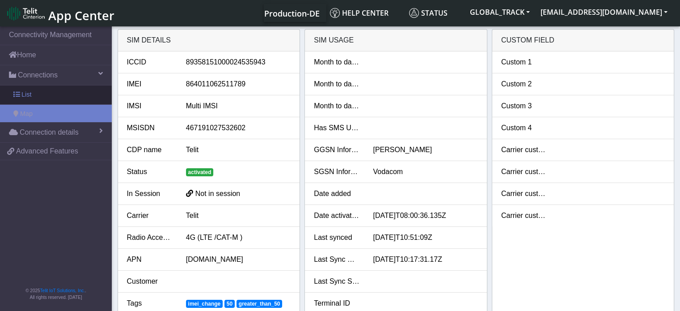
click at [61, 98] on link "List" at bounding box center [56, 94] width 112 height 19
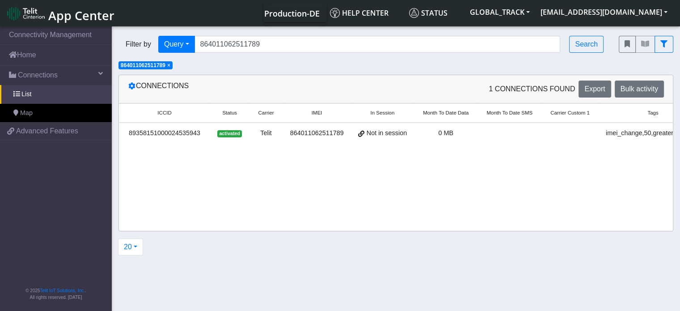
click at [170, 67] on span "×" at bounding box center [168, 65] width 3 height 6
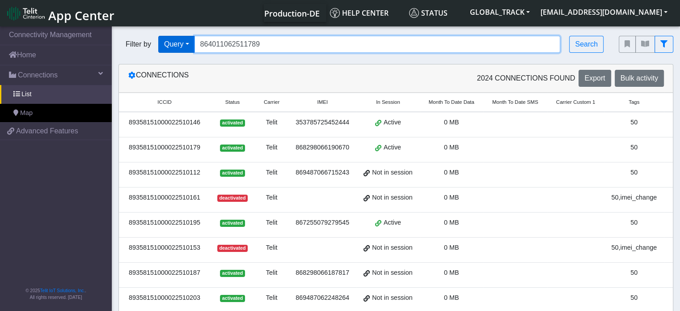
drag, startPoint x: 272, startPoint y: 46, endPoint x: 171, endPoint y: 46, distance: 101.0
click at [162, 46] on div "Filter by Query Query In Session Not connected Tags Country Operator 8640110625…" at bounding box center [361, 44] width 487 height 17
paste input "1513000024536388"
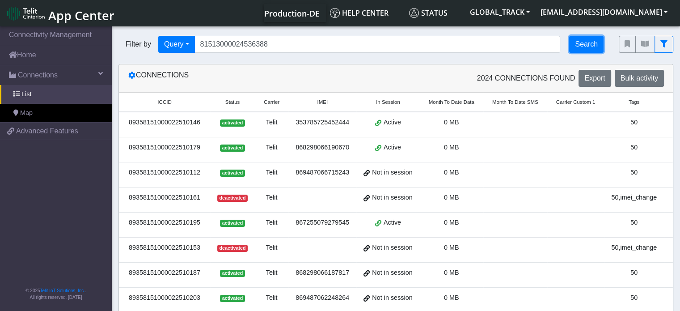
click at [577, 44] on button "Search" at bounding box center [586, 44] width 34 height 17
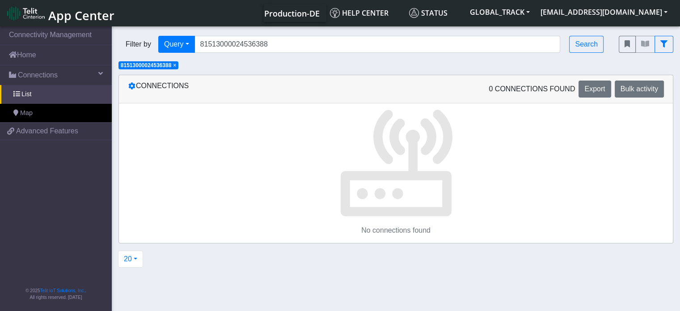
click at [176, 66] on span "×" at bounding box center [174, 65] width 3 height 6
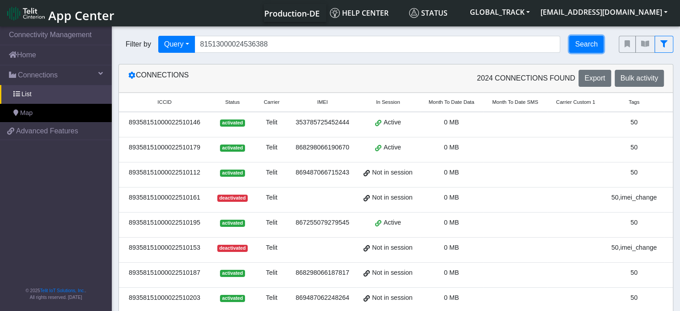
click at [577, 43] on button "Search" at bounding box center [586, 44] width 34 height 17
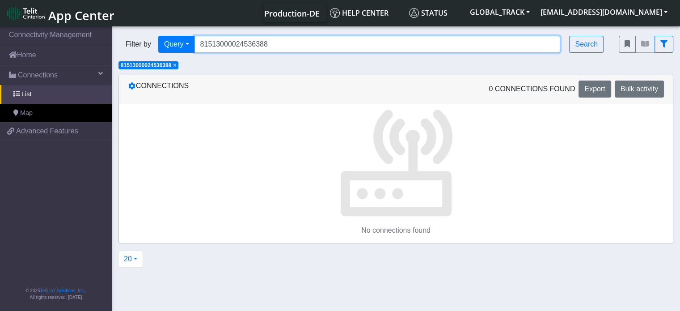
drag, startPoint x: 257, startPoint y: 47, endPoint x: 202, endPoint y: 70, distance: 59.7
click at [257, 47] on input "81513000024536388" at bounding box center [377, 44] width 366 height 17
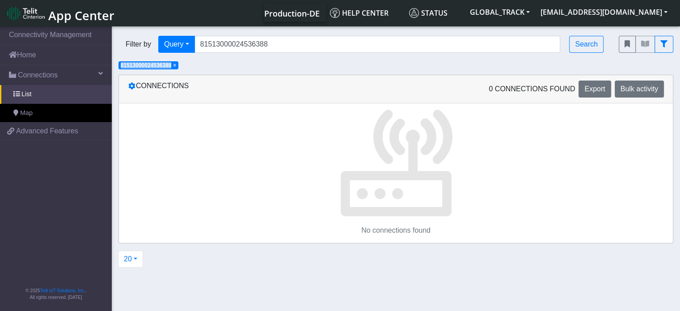
click at [178, 66] on span "× 81513000024536388" at bounding box center [148, 65] width 60 height 8
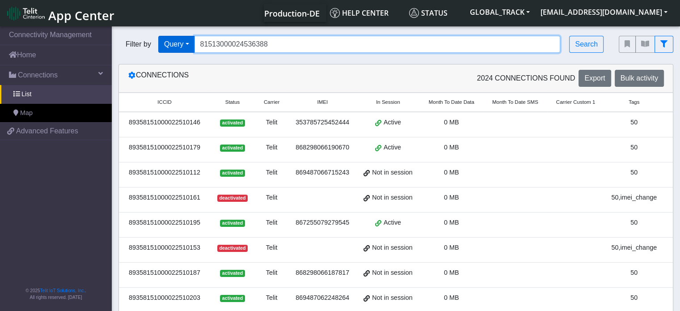
drag, startPoint x: 284, startPoint y: 44, endPoint x: 168, endPoint y: 51, distance: 116.4
click at [168, 51] on div "Filter by Query Query In Session Not connected Tags Country Operator 8151300002…" at bounding box center [361, 44] width 487 height 17
paste input "Search..."
type input "81513000024536388"
click at [206, 47] on input "81513000024536388" at bounding box center [377, 44] width 366 height 17
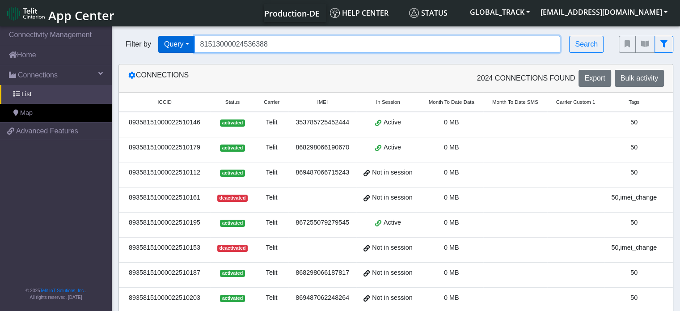
drag, startPoint x: 271, startPoint y: 47, endPoint x: 165, endPoint y: 51, distance: 106.0
click at [165, 51] on div "Filter by Query Query In Session Not connected Tags Country Operator 8151300002…" at bounding box center [361, 44] width 487 height 17
click at [216, 47] on input "Search..." at bounding box center [377, 44] width 366 height 17
paste input "864011062513215"
type input "864011062513215"
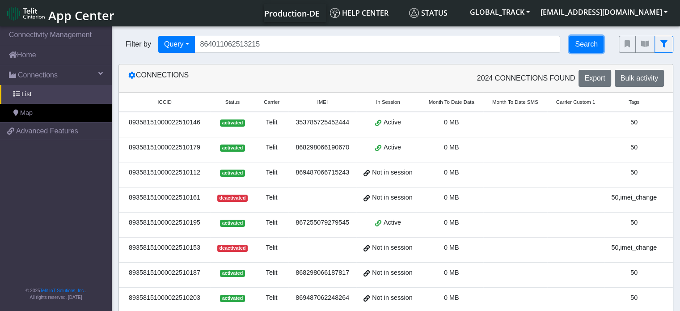
click at [586, 43] on button "Search" at bounding box center [586, 44] width 34 height 17
